Goal: Task Accomplishment & Management: Manage account settings

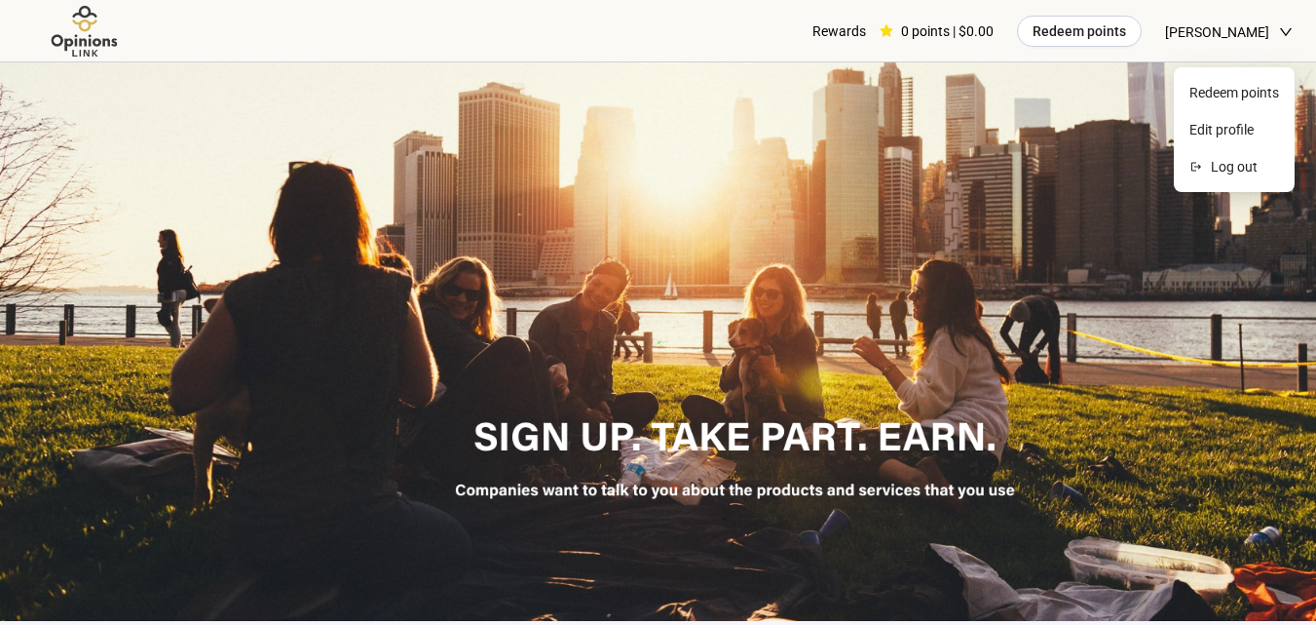
click at [1281, 29] on icon "down" at bounding box center [1286, 32] width 14 height 14
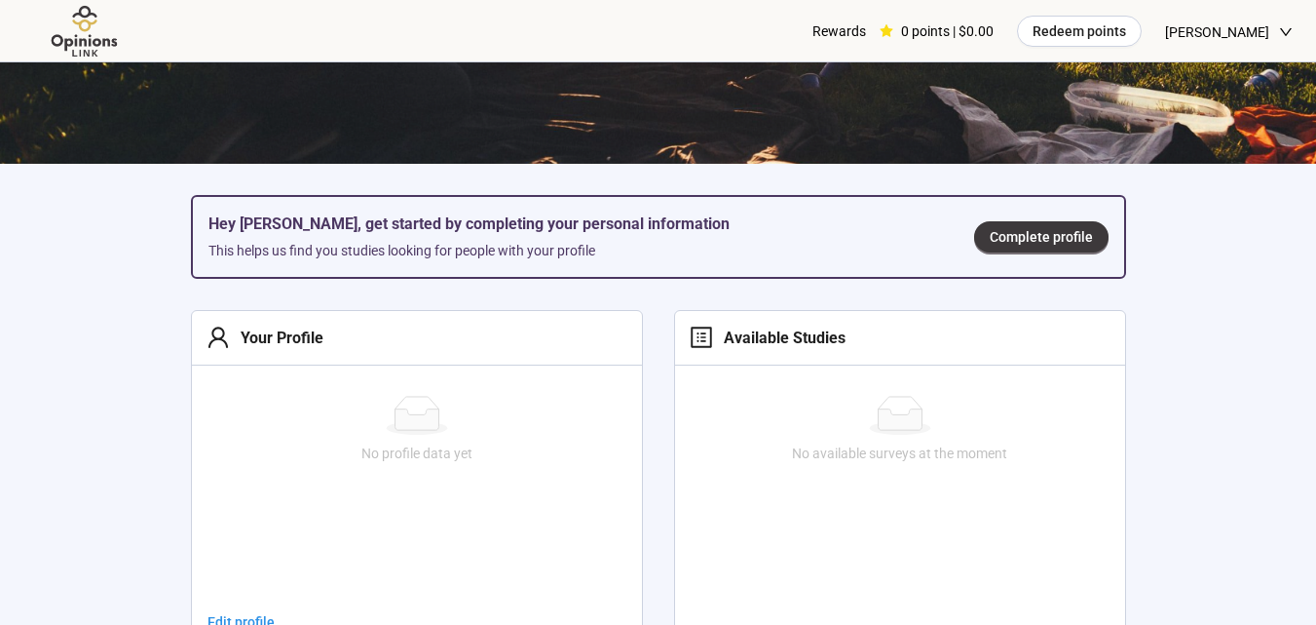
scroll to position [582, 0]
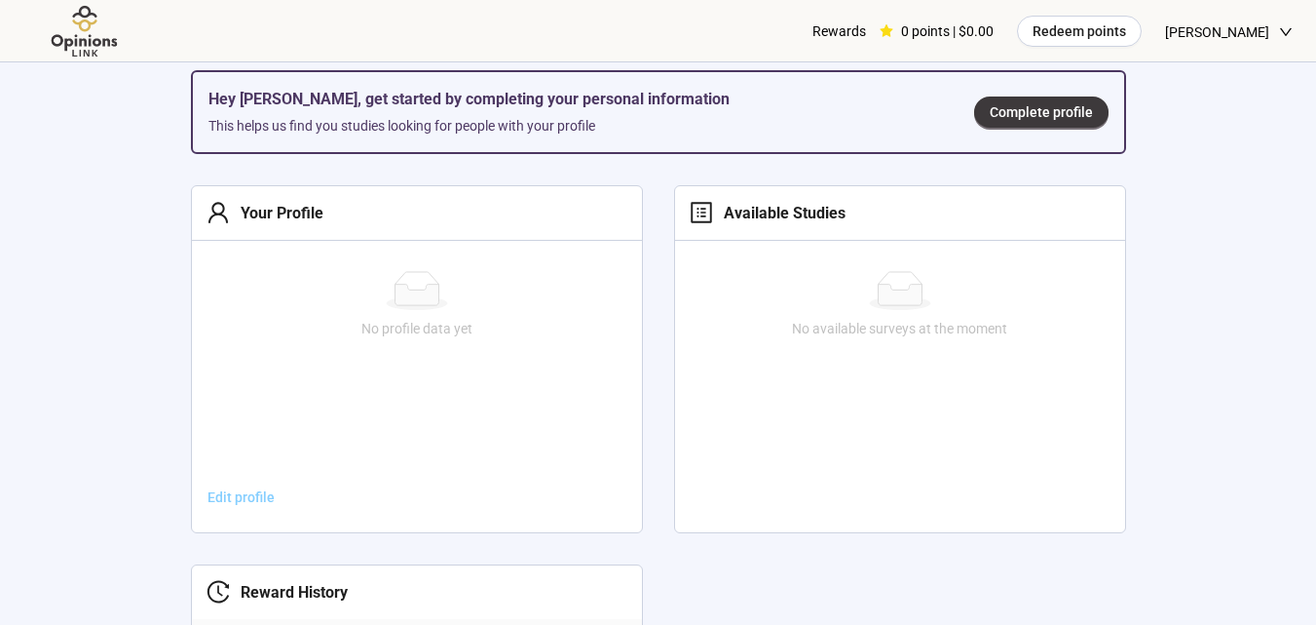
click at [234, 493] on span "Edit profile" at bounding box center [241, 496] width 67 height 21
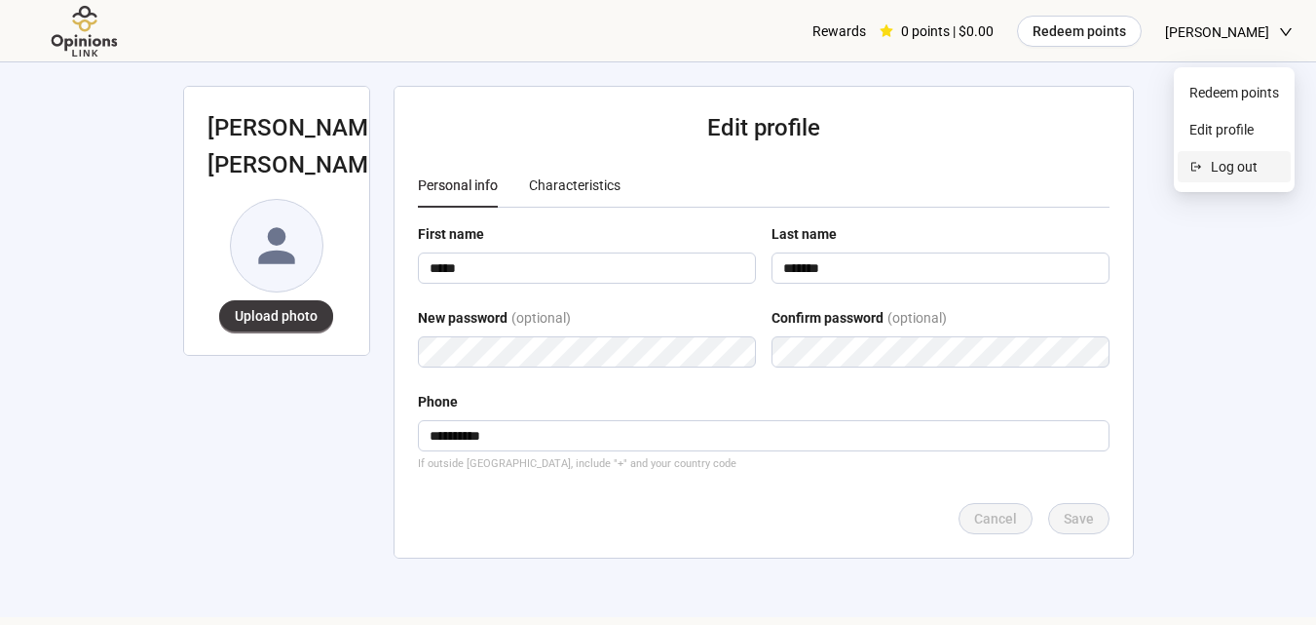
click at [1216, 169] on span "Log out" at bounding box center [1245, 166] width 68 height 21
